Goal: Transaction & Acquisition: Purchase product/service

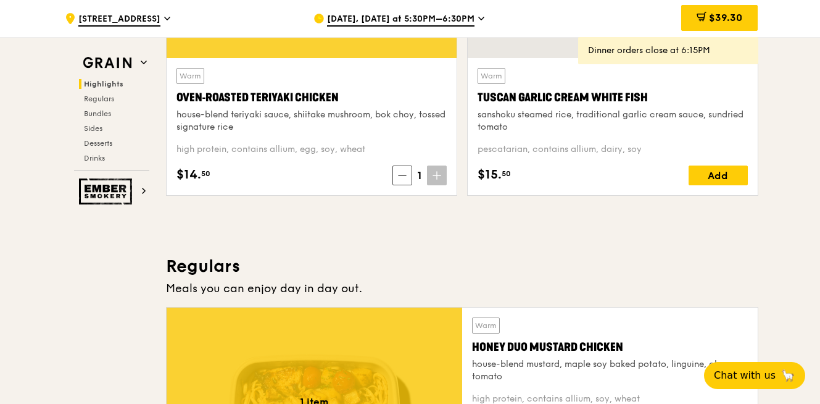
scroll to position [859, 0]
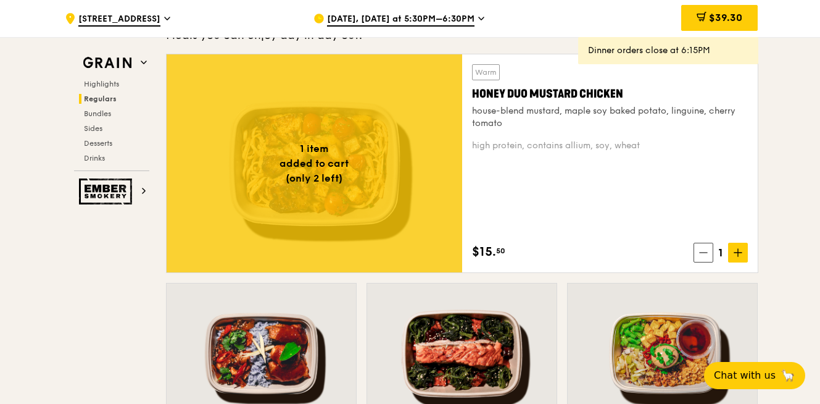
click at [613, 191] on div "Warm Honey Duo Mustard Chicken house-blend mustard, maple soy baked potato, lin…" at bounding box center [610, 163] width 276 height 198
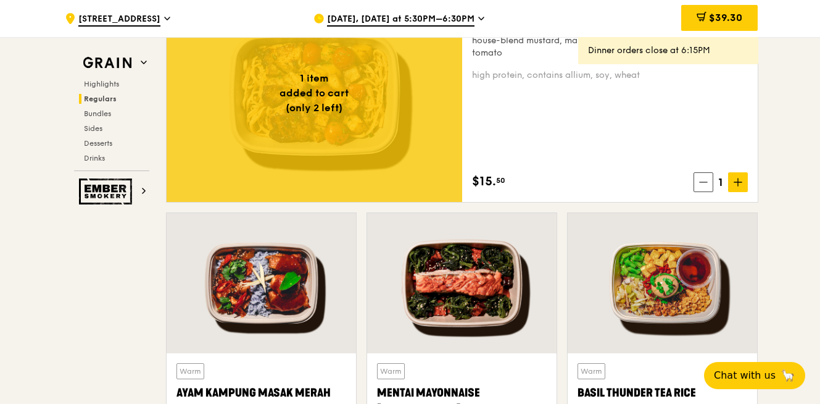
scroll to position [804, 0]
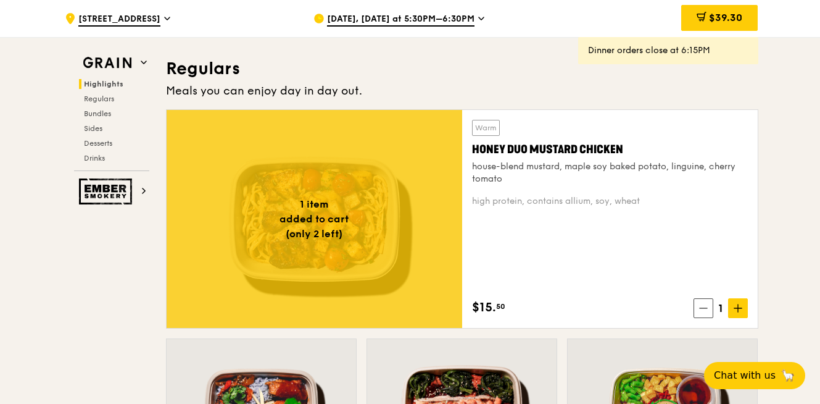
drag, startPoint x: 642, startPoint y: 143, endPoint x: 475, endPoint y: 147, distance: 167.4
click at [475, 147] on div "Honey Duo Mustard Chicken" at bounding box center [610, 149] width 276 height 17
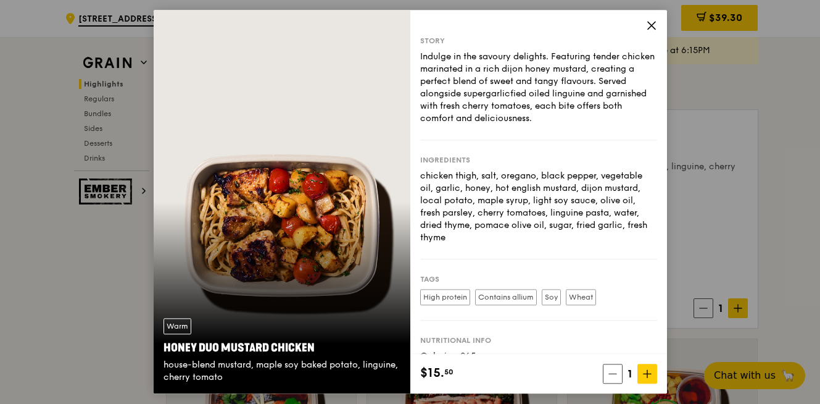
copy div "Honey Duo Mustard Chicken"
click at [651, 19] on div "Story Indulge in the savoury delights. Featuring tender chicken marinated in a …" at bounding box center [539, 182] width 257 height 344
click at [653, 22] on icon at bounding box center [651, 25] width 11 height 11
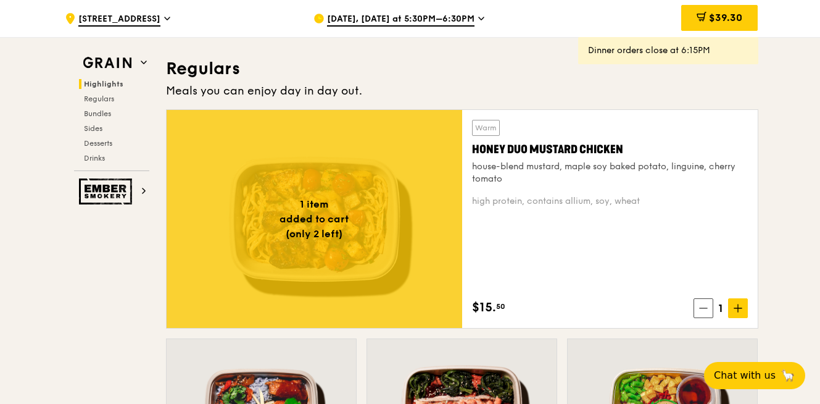
drag, startPoint x: 473, startPoint y: 143, endPoint x: 639, endPoint y: 152, distance: 165.7
click at [639, 152] on div "Honey Duo Mustard Chicken" at bounding box center [610, 149] width 276 height 17
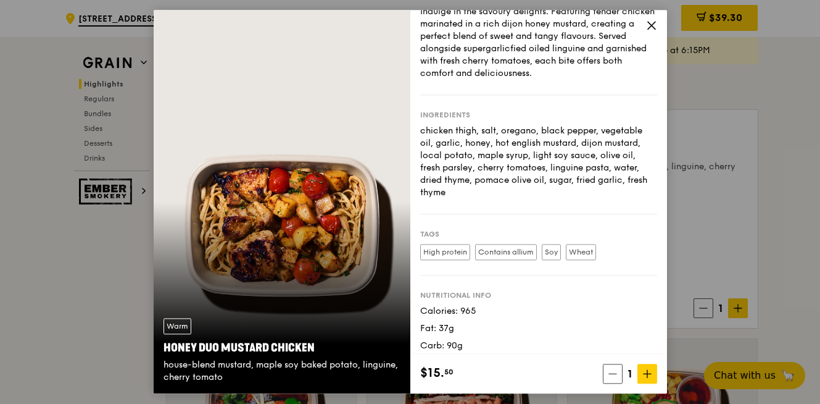
scroll to position [70, 0]
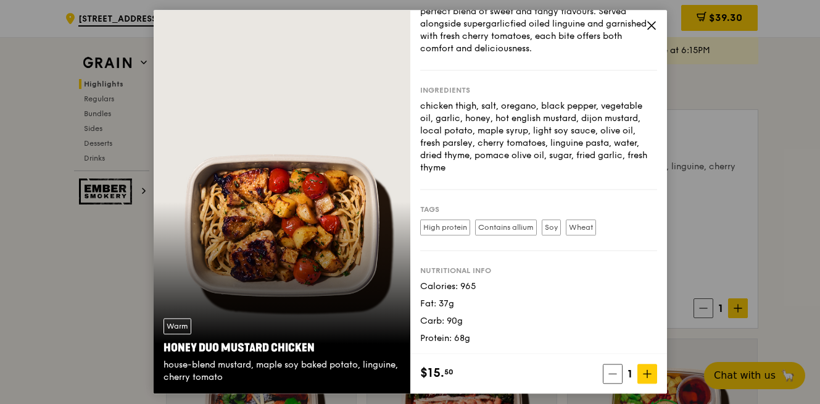
drag, startPoint x: 313, startPoint y: 349, endPoint x: 159, endPoint y: 350, distance: 153.7
click at [159, 350] on div "Warm Honey Duo Mustard Chicken house-blend mustard, maple soy baked potato, lin…" at bounding box center [282, 351] width 257 height 85
copy div "Honey Duo Mustard Chicken"
click at [654, 22] on icon at bounding box center [651, 25] width 11 height 11
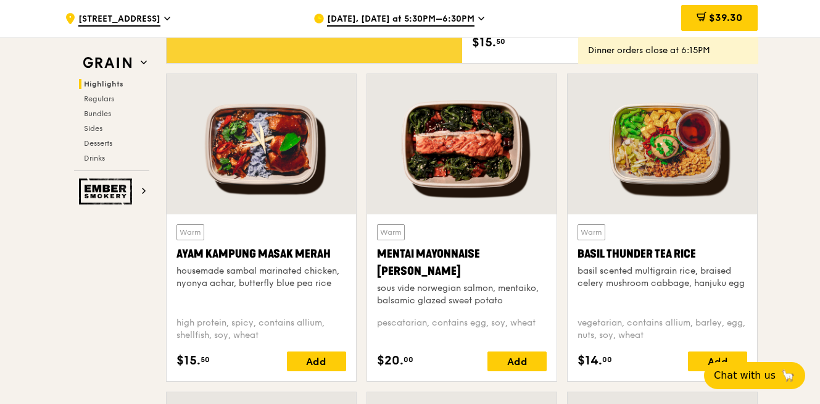
scroll to position [1159, 0]
